Goal: Entertainment & Leisure: Consume media (video, audio)

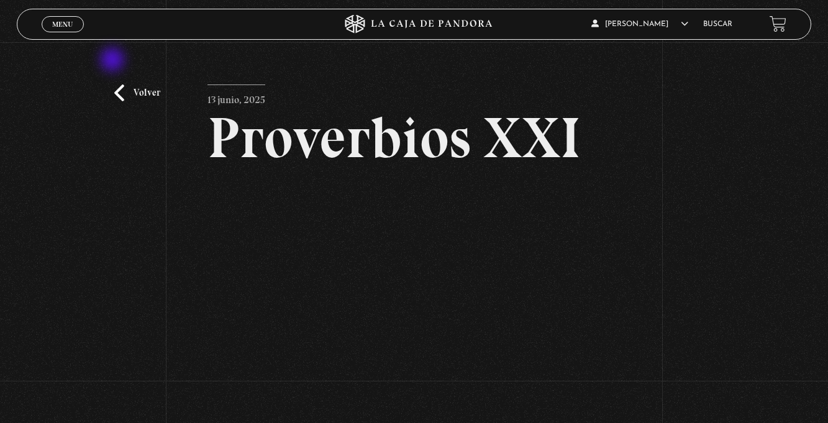
scroll to position [83, 0]
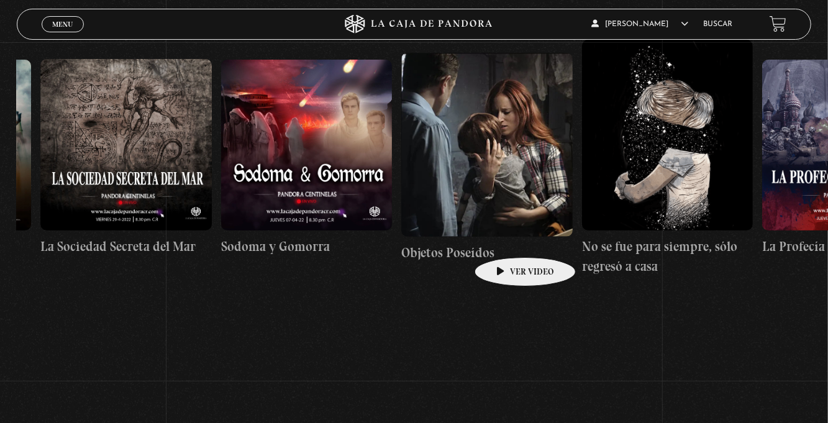
scroll to position [0, 12251]
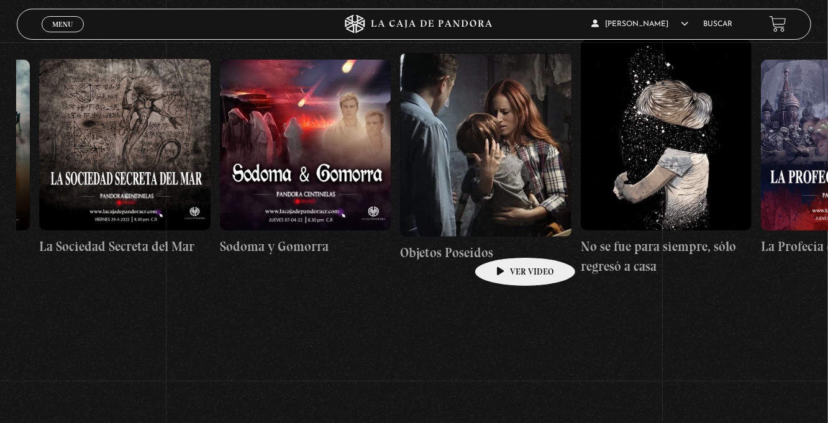
click at [185, 314] on link "La Sociedad Secreta del Mar" at bounding box center [124, 158] width 171 height 334
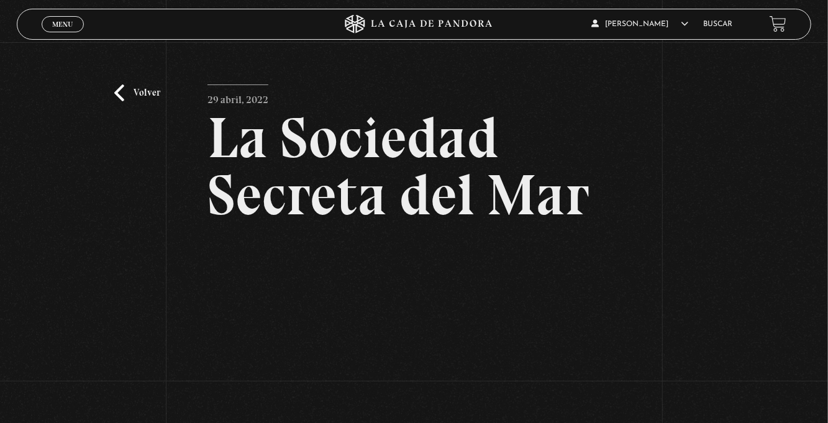
click at [63, 32] on div "Menu Cerrar" at bounding box center [166, 24] width 249 height 30
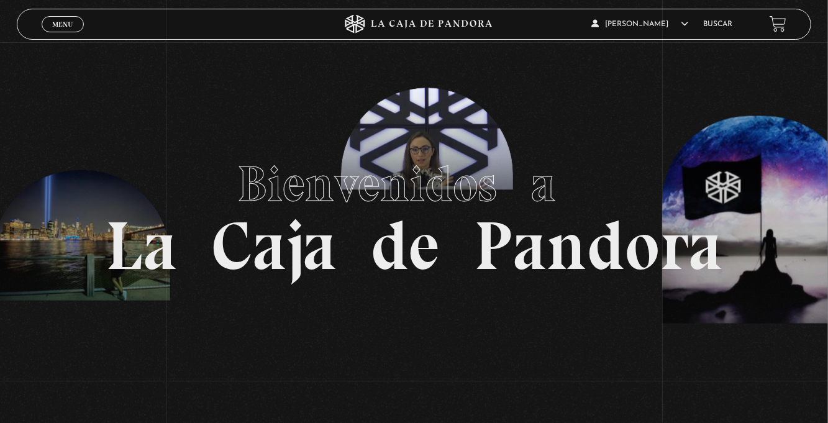
click at [60, 34] on div "Menu Cerrar" at bounding box center [166, 24] width 249 height 30
click at [62, 28] on span "Menu" at bounding box center [62, 24] width 21 height 7
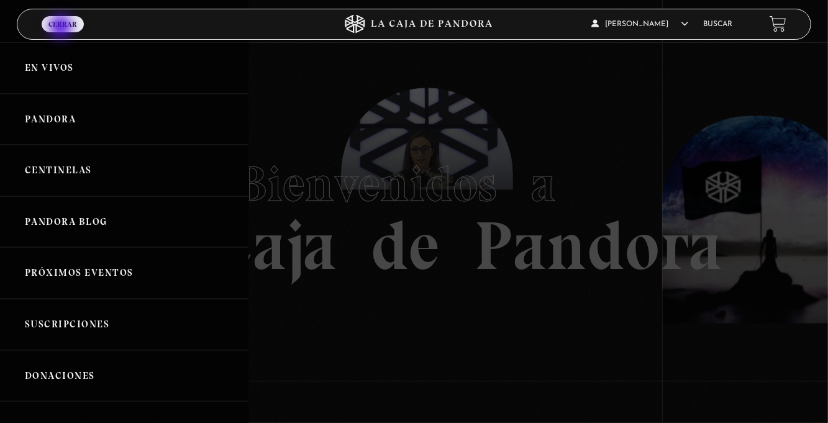
click at [133, 188] on link "Centinelas" at bounding box center [124, 171] width 249 height 52
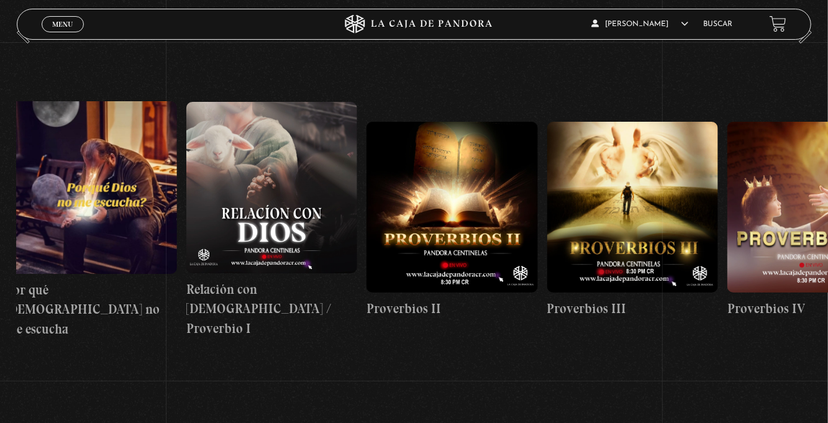
scroll to position [0, 373]
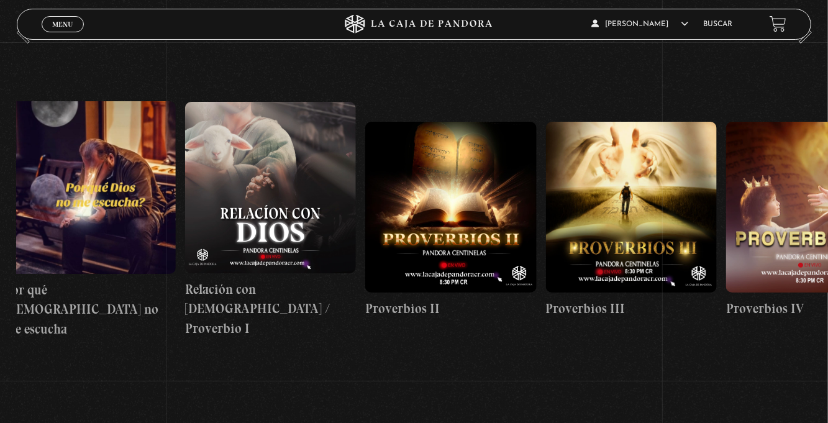
click at [625, 280] on figure at bounding box center [631, 207] width 171 height 171
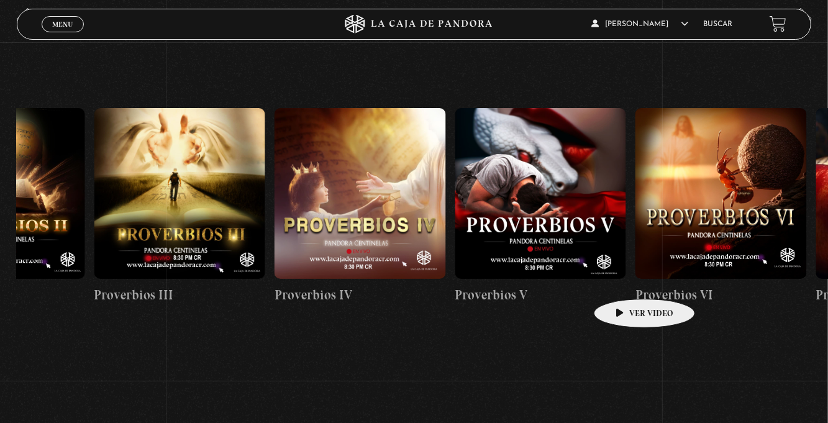
scroll to position [0, 1001]
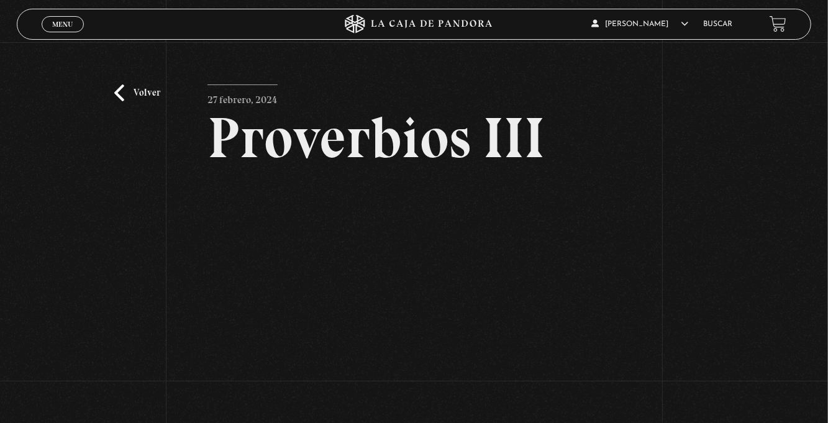
click at [116, 100] on link "Volver" at bounding box center [137, 93] width 46 height 17
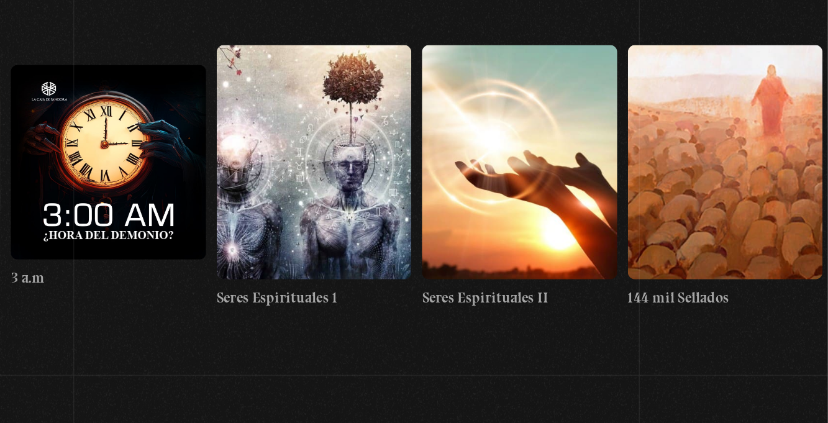
scroll to position [0, 16697]
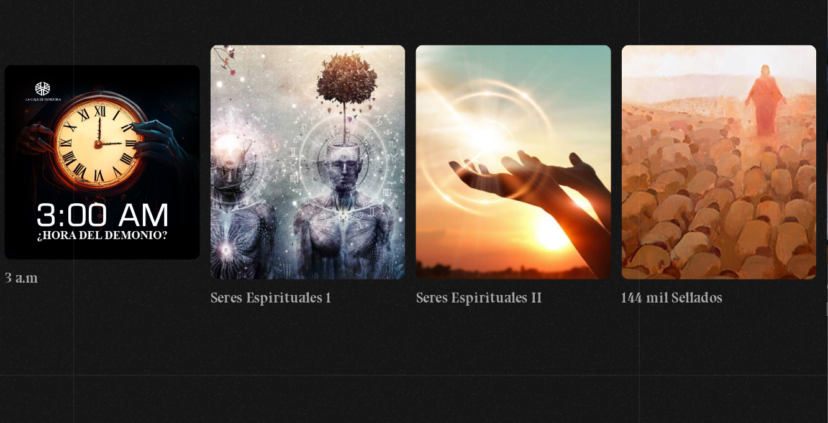
click at [372, 226] on figure at bounding box center [371, 194] width 171 height 206
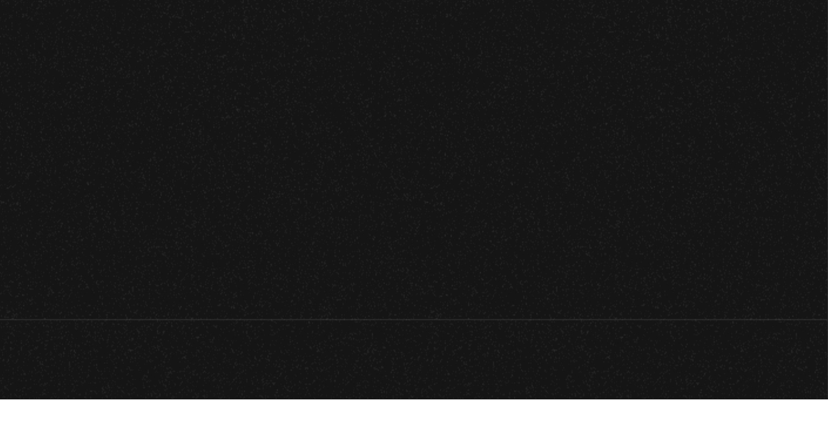
scroll to position [40, 0]
